Goal: Ask a question

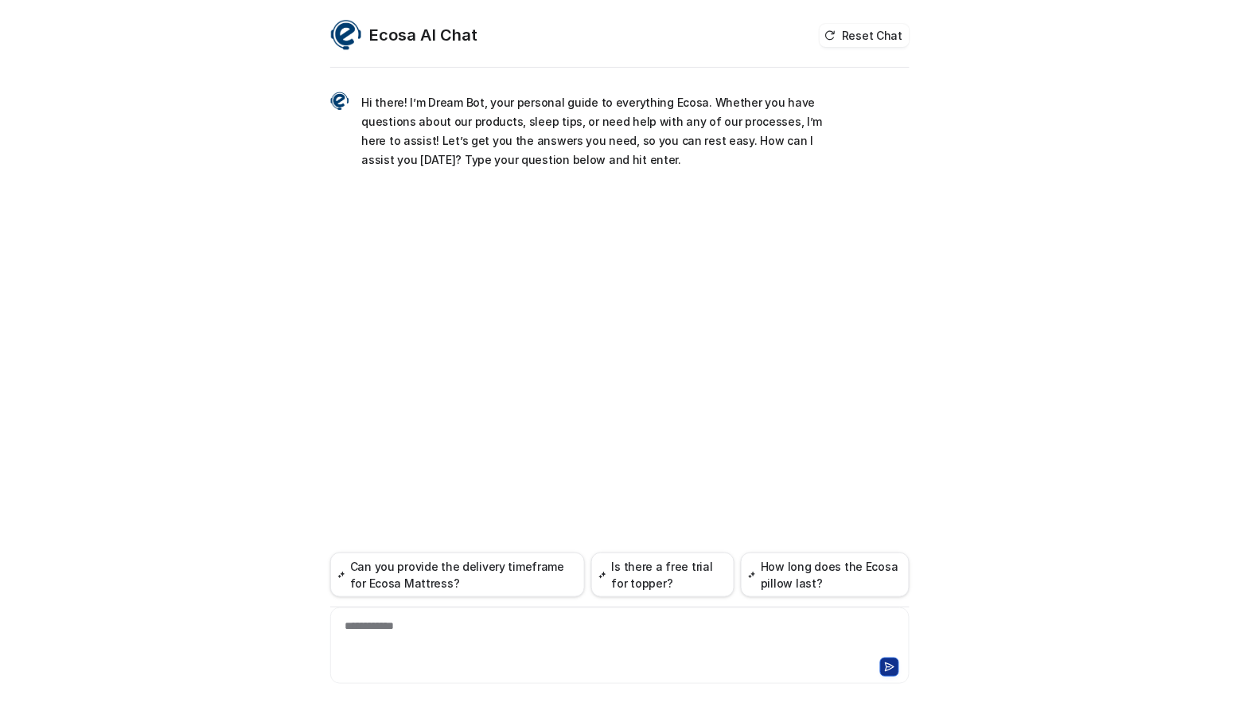
click at [458, 645] on div "**********" at bounding box center [619, 636] width 571 height 37
paste div
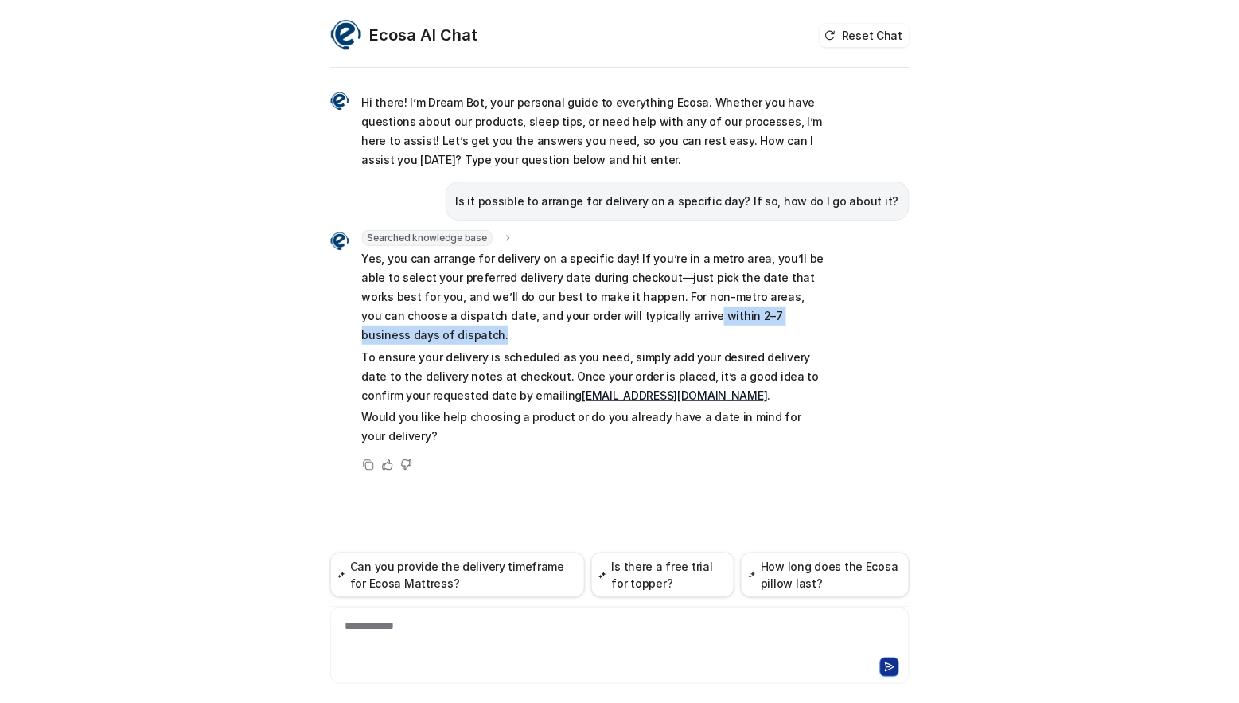
drag, startPoint x: 610, startPoint y: 316, endPoint x: 862, endPoint y: 320, distance: 252.3
click at [862, 320] on div "Searched knowledge base search_queries : "arrange delivery on specific day,sche…" at bounding box center [619, 352] width 579 height 244
click at [676, 318] on p "Yes, you can arrange for delivery on a specific day! If you’re in a metro area,…" at bounding box center [595, 297] width 466 height 96
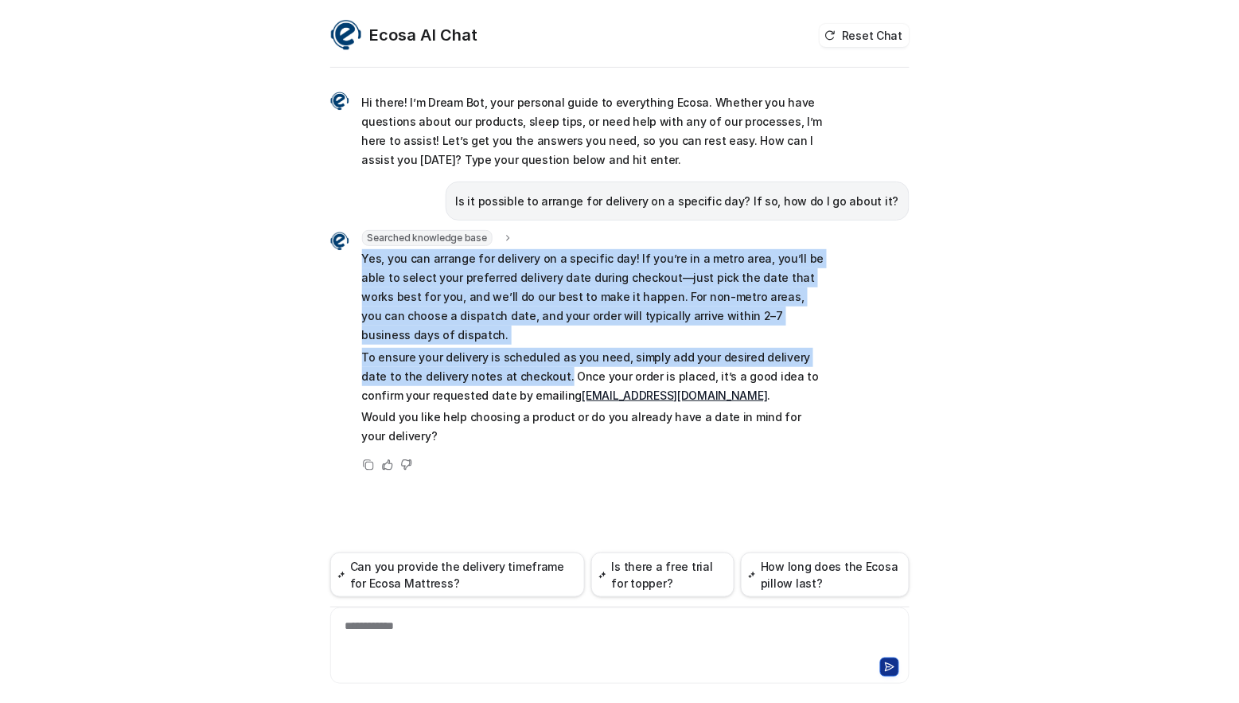
drag, startPoint x: 520, startPoint y: 355, endPoint x: 354, endPoint y: 257, distance: 192.3
click at [354, 257] on div "Searched knowledge base search_queries : "arrange delivery on specific day,sche…" at bounding box center [578, 339] width 497 height 219
copy span "Yes, you can arrange for delivery on a specific day! If you’re in a metro area,…"
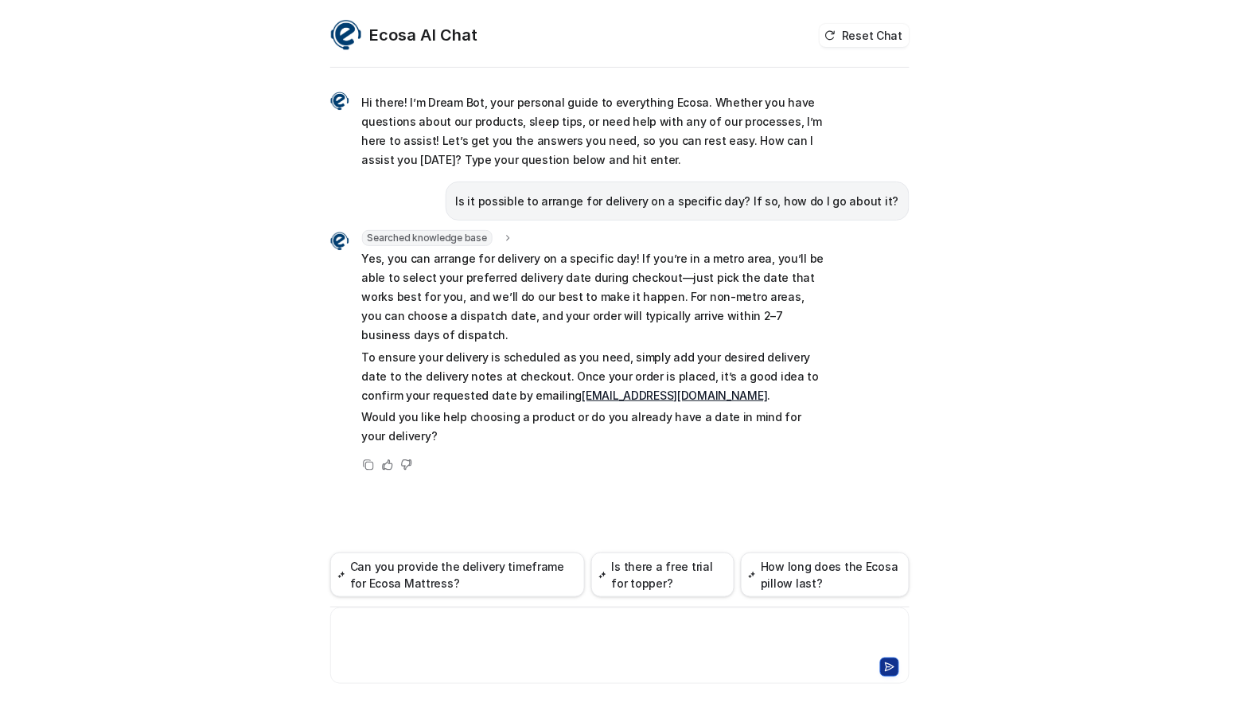
click at [454, 633] on div at bounding box center [619, 636] width 571 height 37
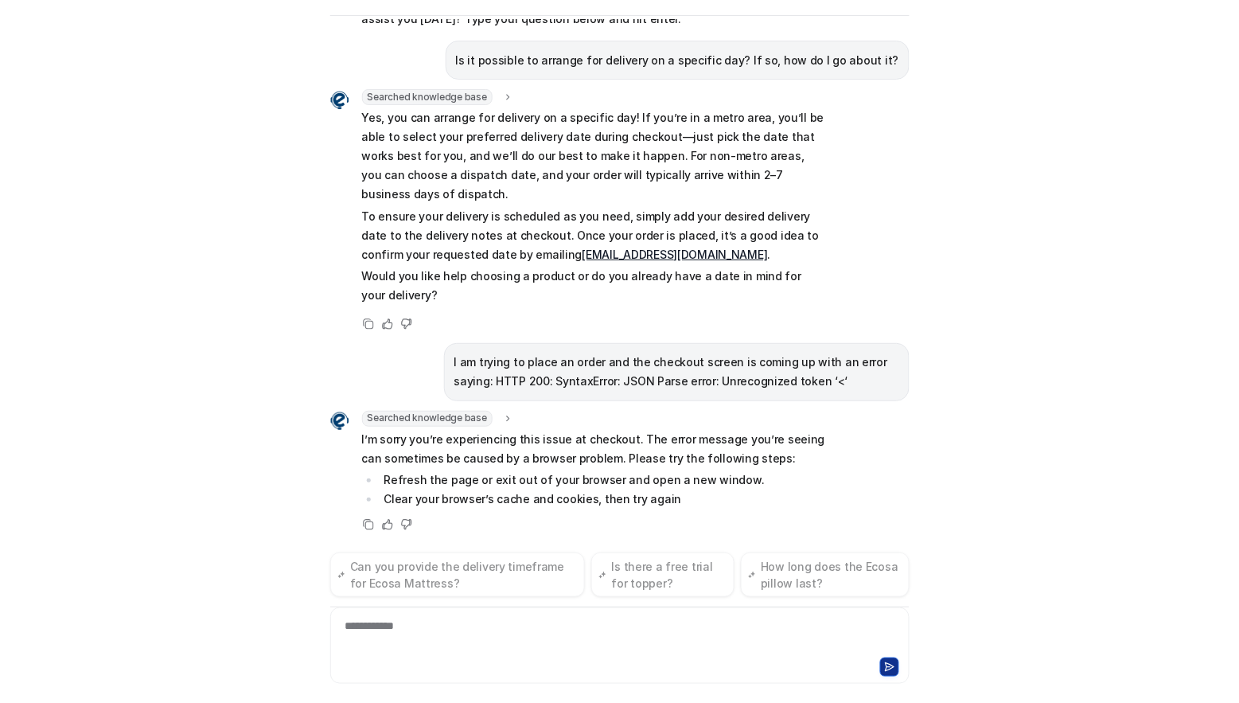
scroll to position [133, 0]
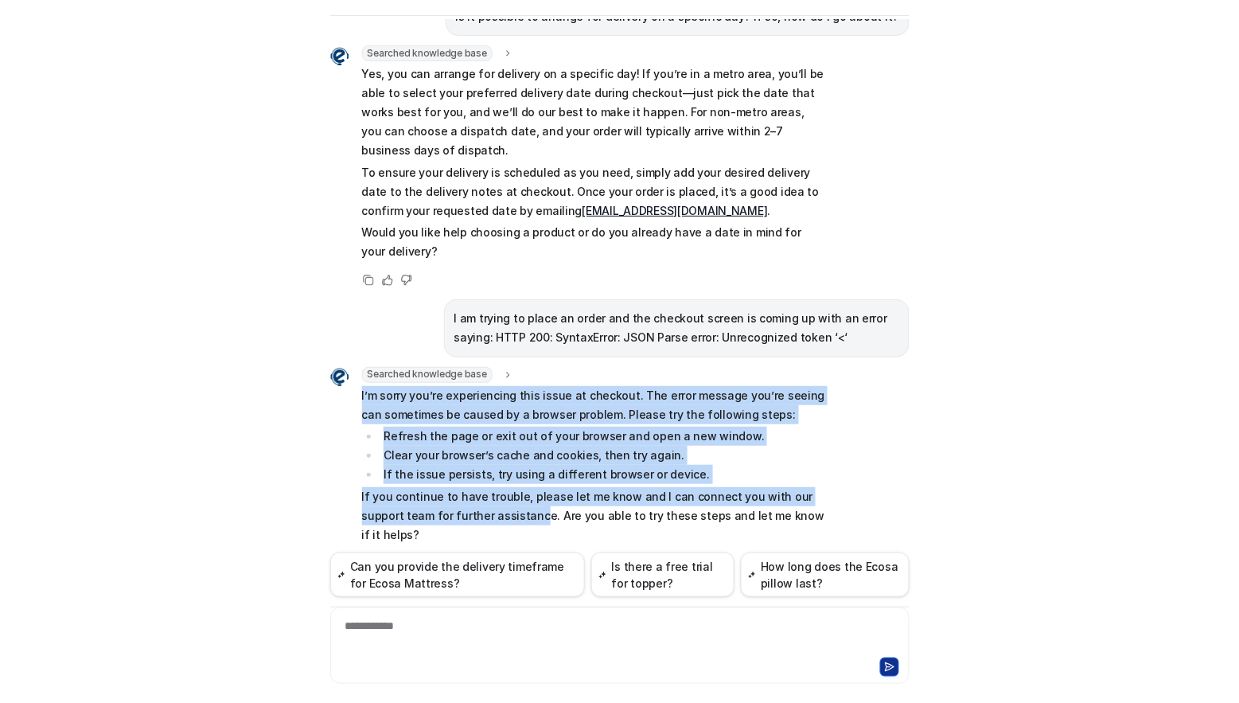
drag, startPoint x: 489, startPoint y: 495, endPoint x: 348, endPoint y: 375, distance: 185.8
click at [348, 375] on div "Searched knowledge base search_queries : "checkout error HTTP 200 JSON Parse er…" at bounding box center [578, 457] width 497 height 181
copy span "I’m sorry you’re experiencing this issue at checkout. The error message you’re …"
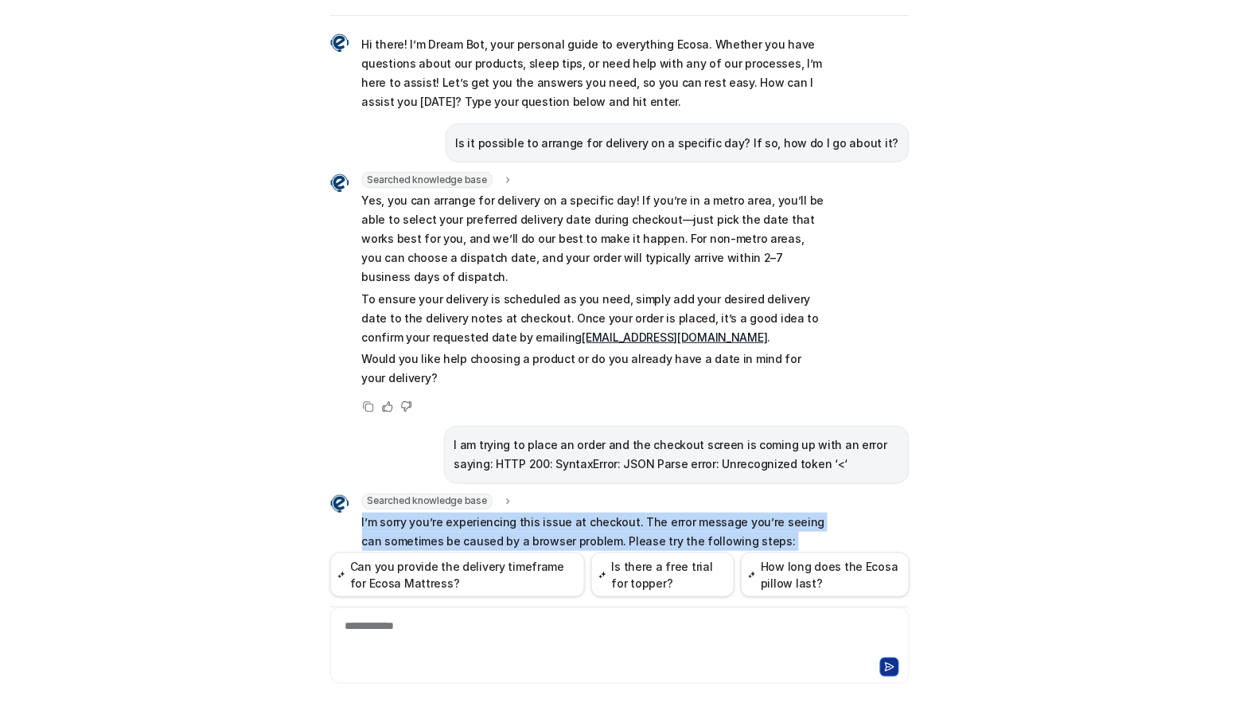
scroll to position [0, 0]
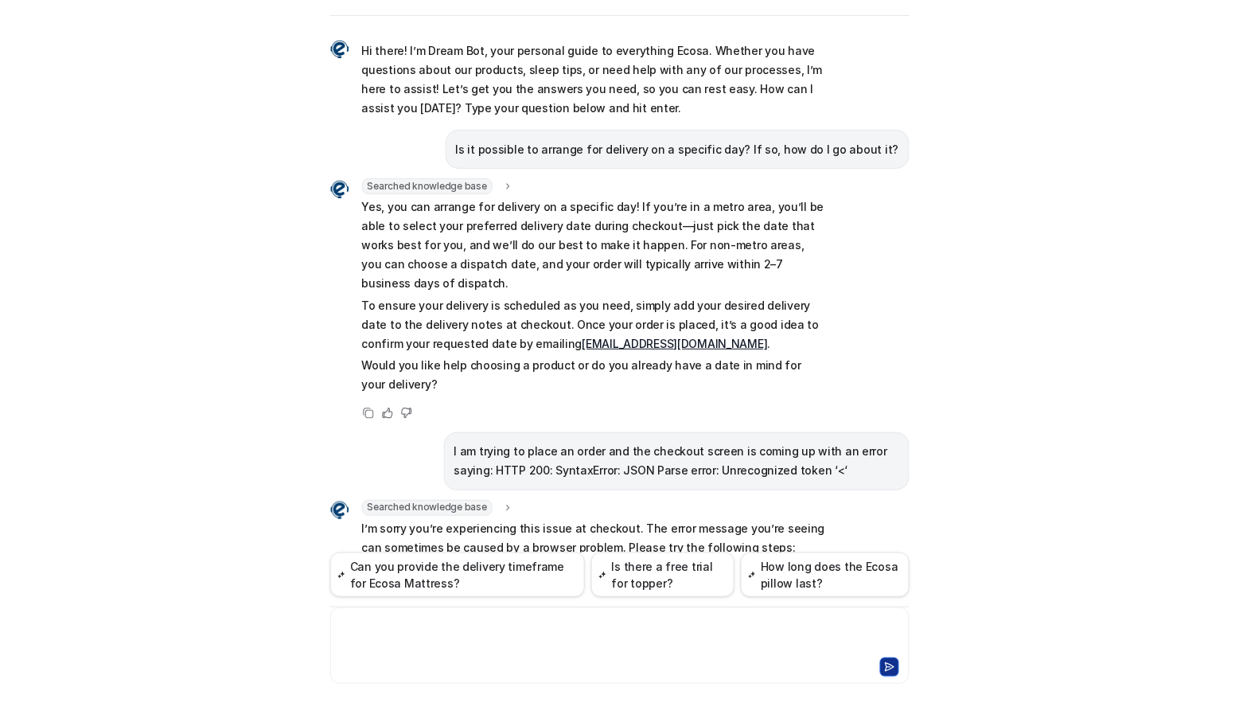
click at [439, 622] on div at bounding box center [619, 636] width 571 height 37
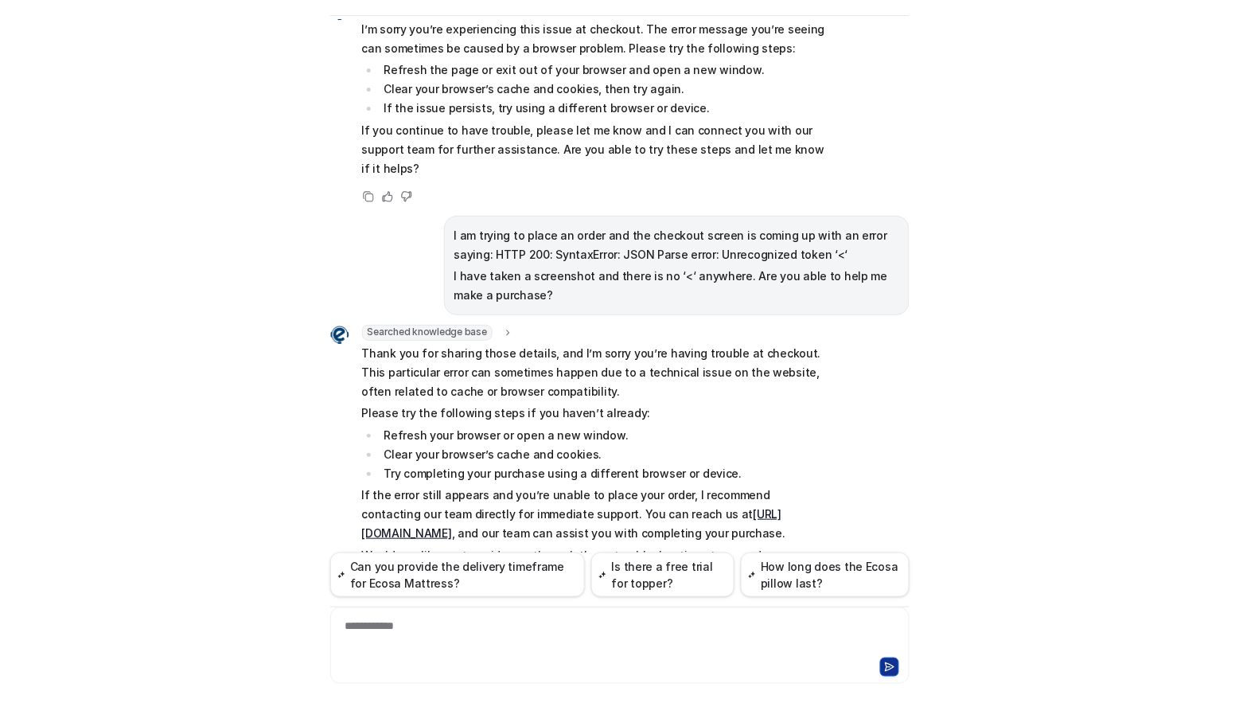
scroll to position [470, 0]
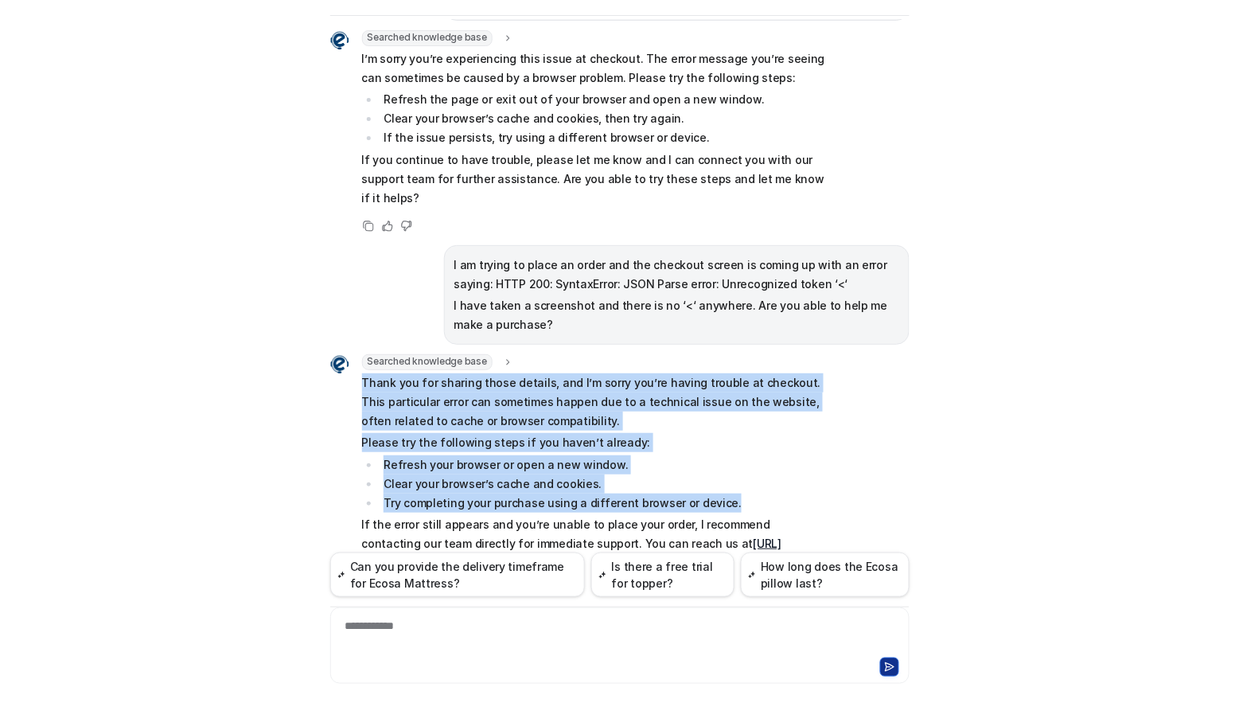
drag, startPoint x: 355, startPoint y: 340, endPoint x: 759, endPoint y: 468, distance: 424.1
click at [759, 468] on span "Thank you for sharing those details, and I’m sorry you’re having trouble at che…" at bounding box center [595, 493] width 466 height 240
copy span "Thank you for sharing those details, and I’m sorry you’re having trouble at che…"
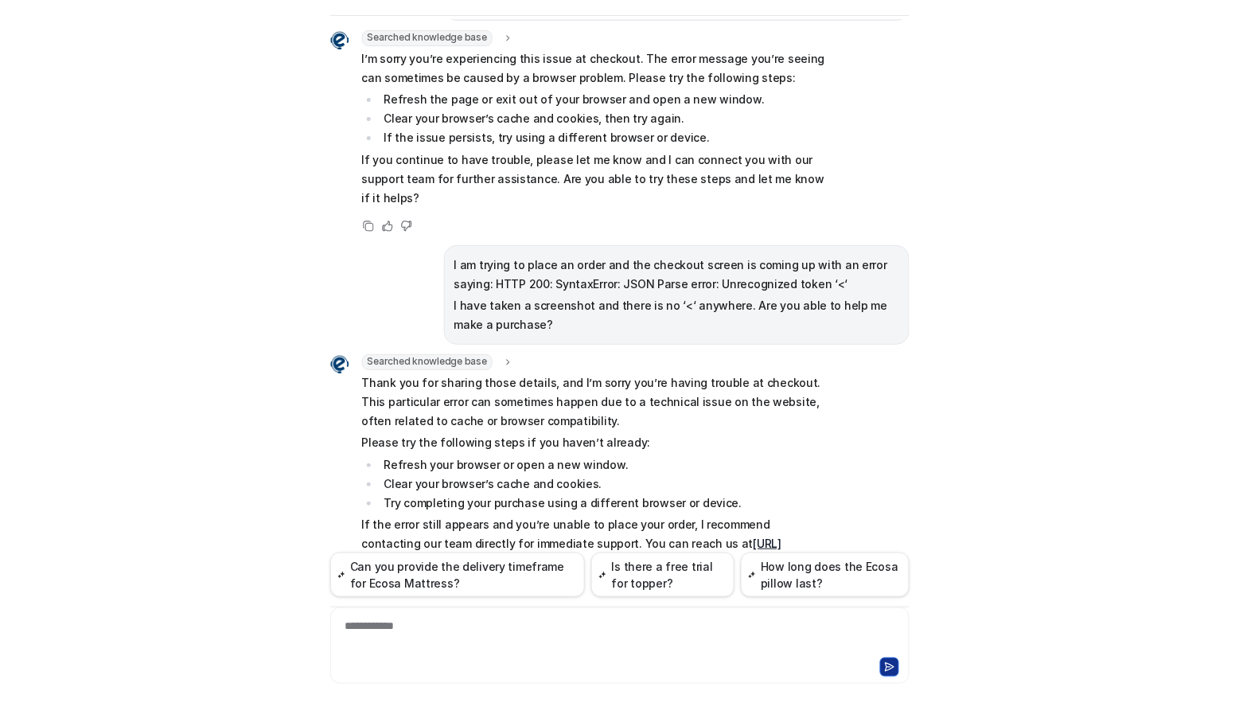
click at [484, 633] on div "**********" at bounding box center [619, 636] width 571 height 37
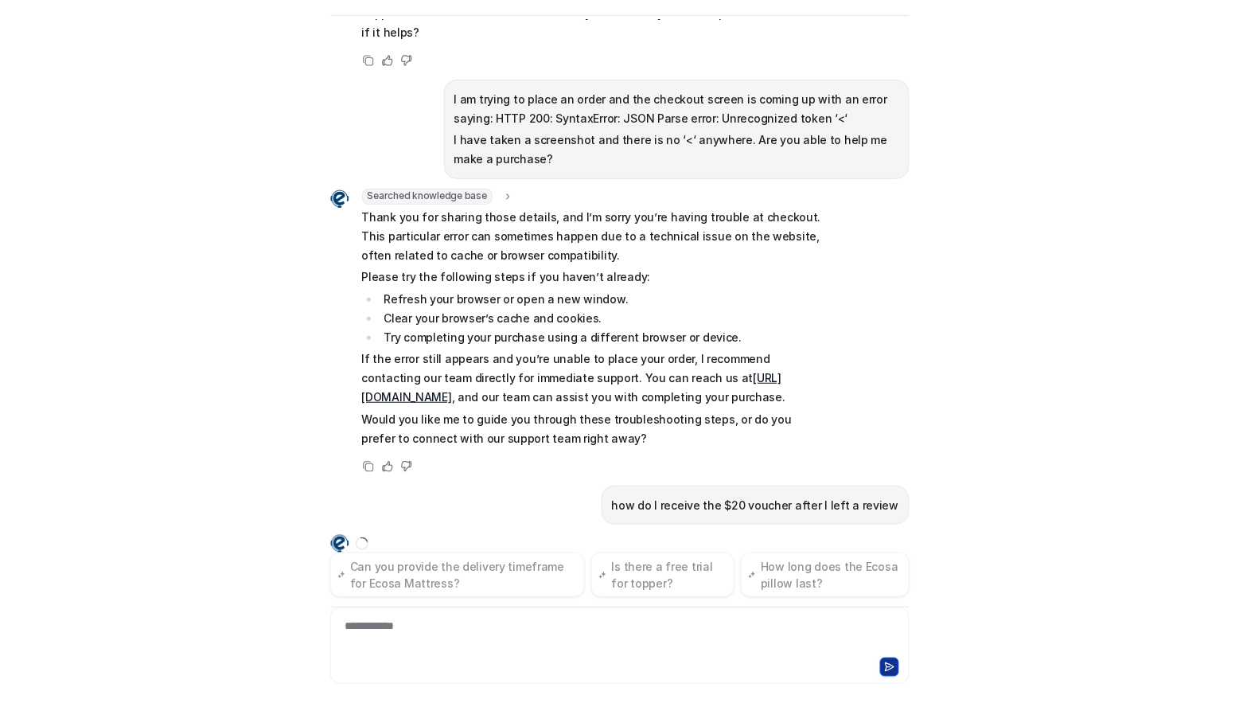
click at [157, 508] on div "Ecosa AI Chat Reset Chat Hi there! I’m Dream Bot, your personal guide to everyt…" at bounding box center [619, 351] width 1239 height 703
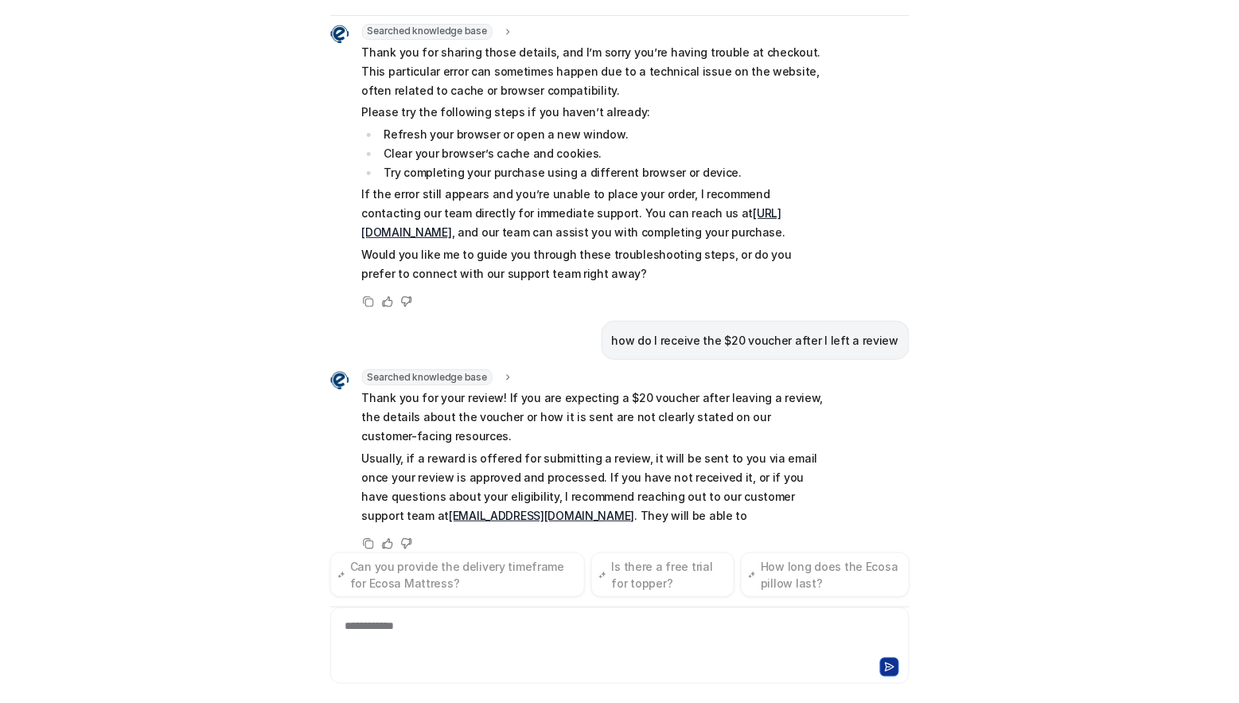
scroll to position [840, 0]
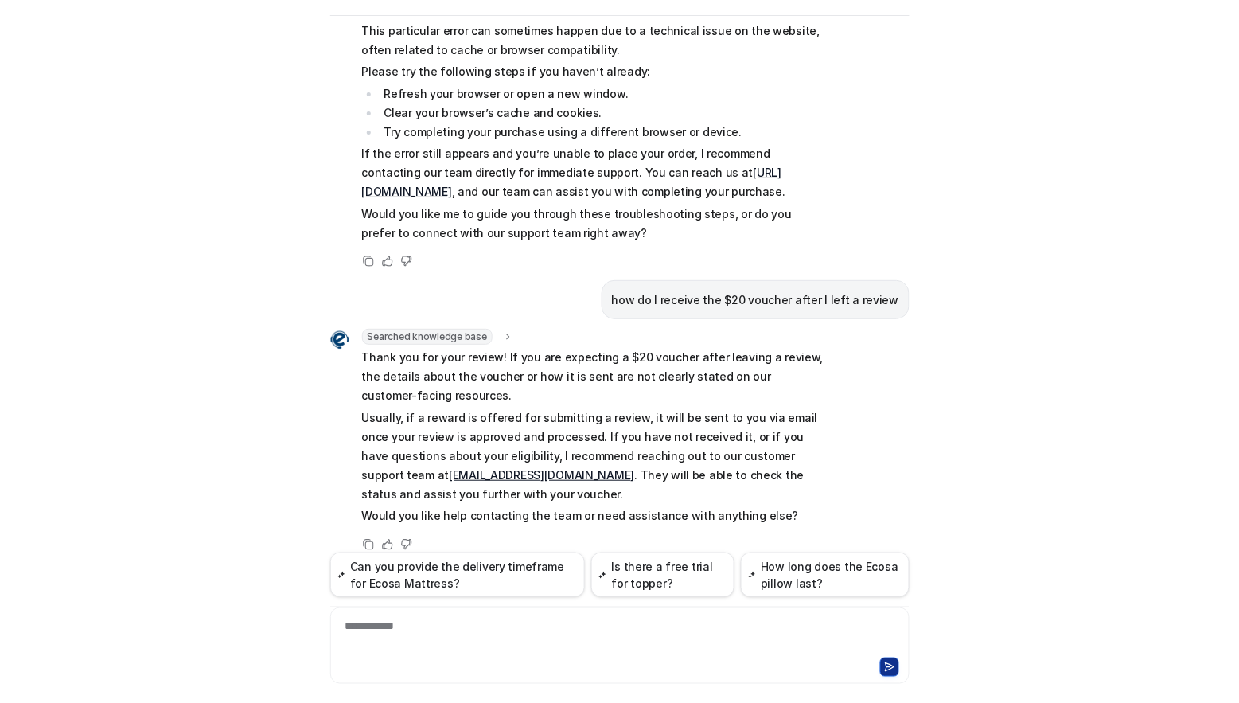
click at [119, 481] on div "Ecosa AI Chat Reset Chat Hi there! I’m Dream Bot, your personal guide to everyt…" at bounding box center [619, 351] width 1239 height 703
click at [115, 386] on div "Ecosa AI Chat Reset Chat Hi there! I’m Dream Bot, your personal guide to everyt…" at bounding box center [619, 351] width 1239 height 703
